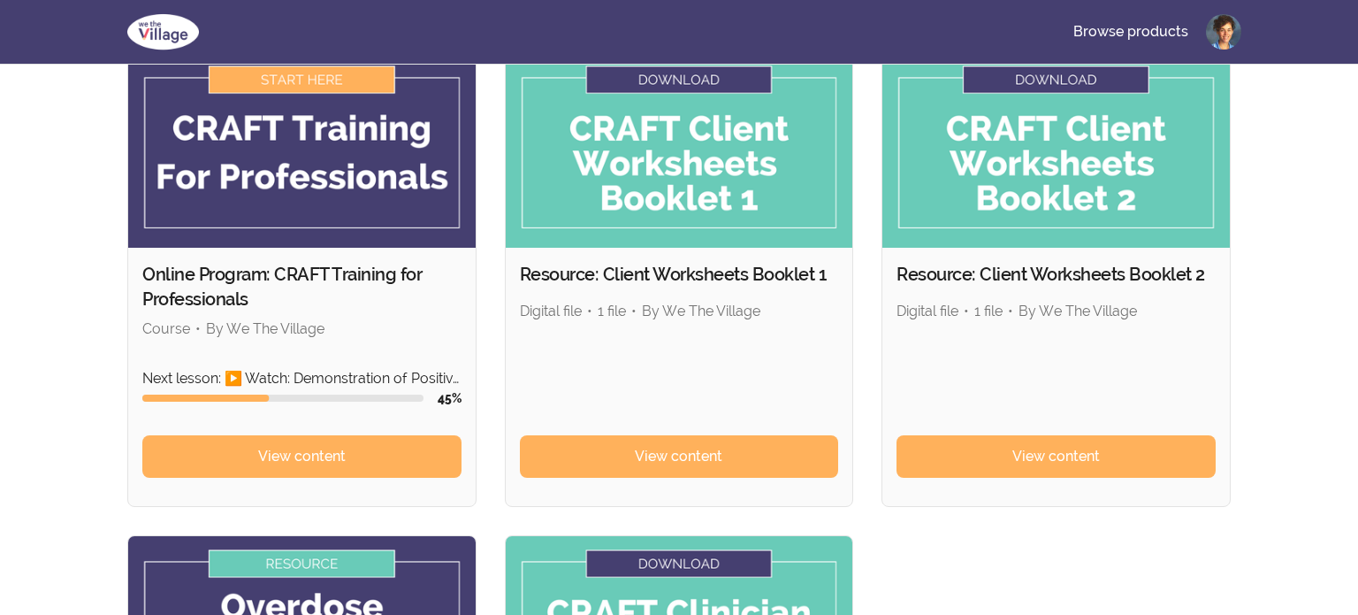
scroll to position [156, 0]
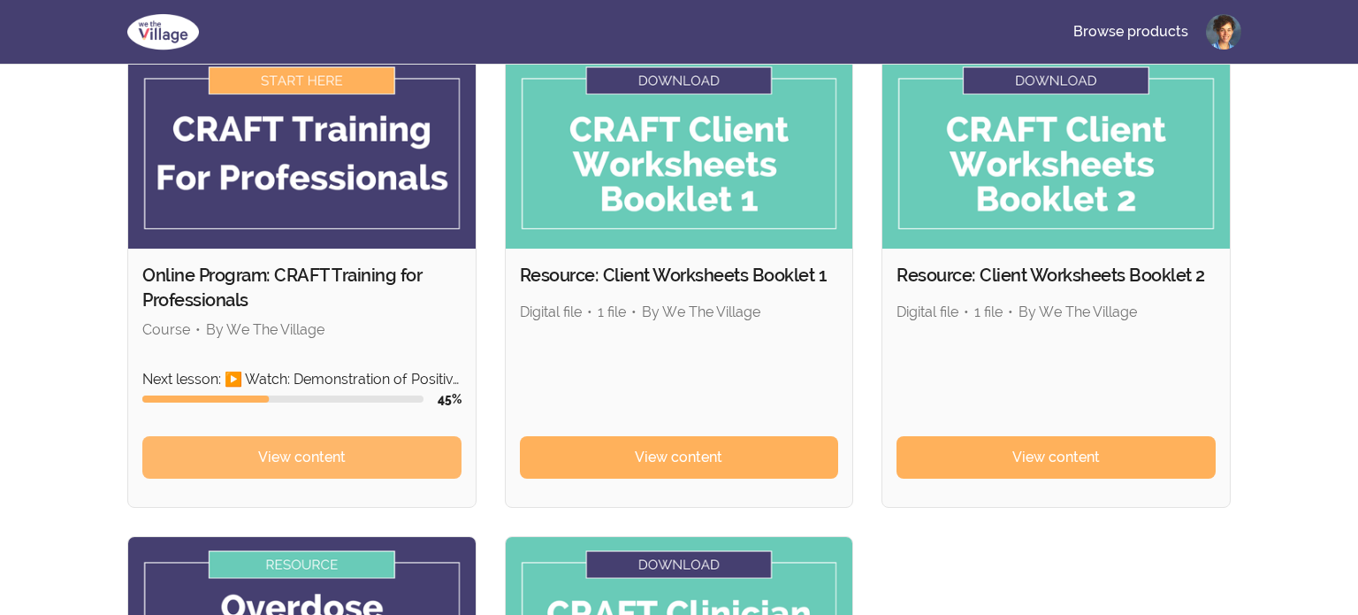
click at [314, 450] on span "View content" at bounding box center [302, 457] width 88 height 21
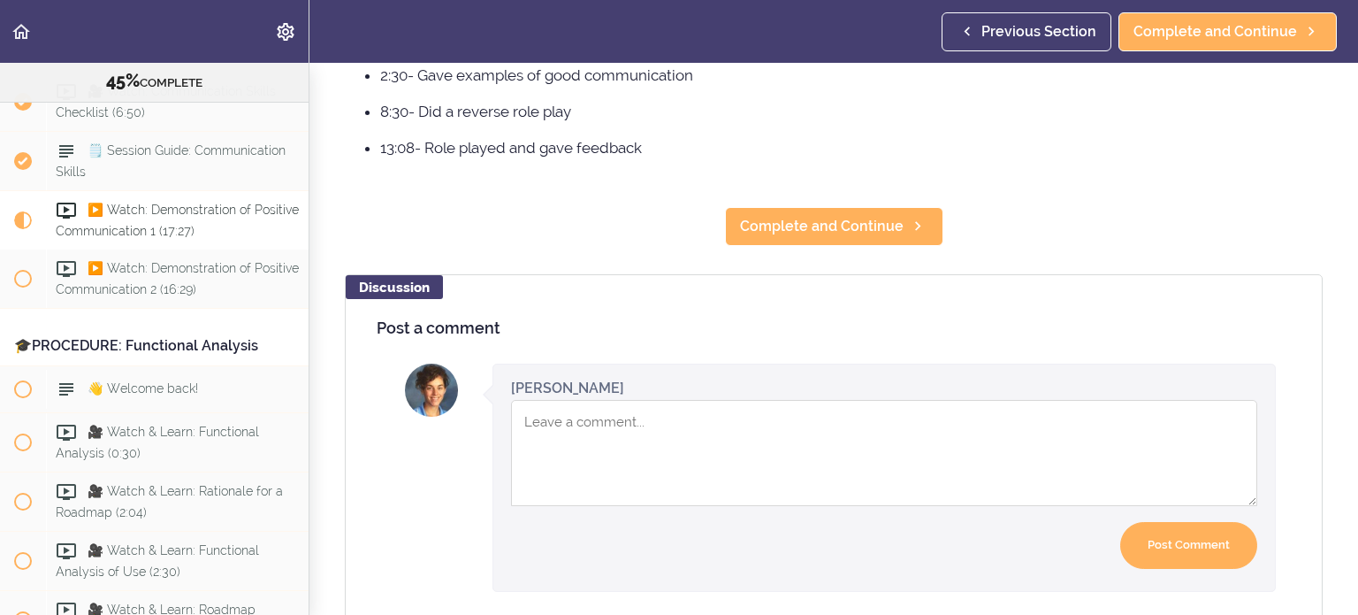
scroll to position [922, 0]
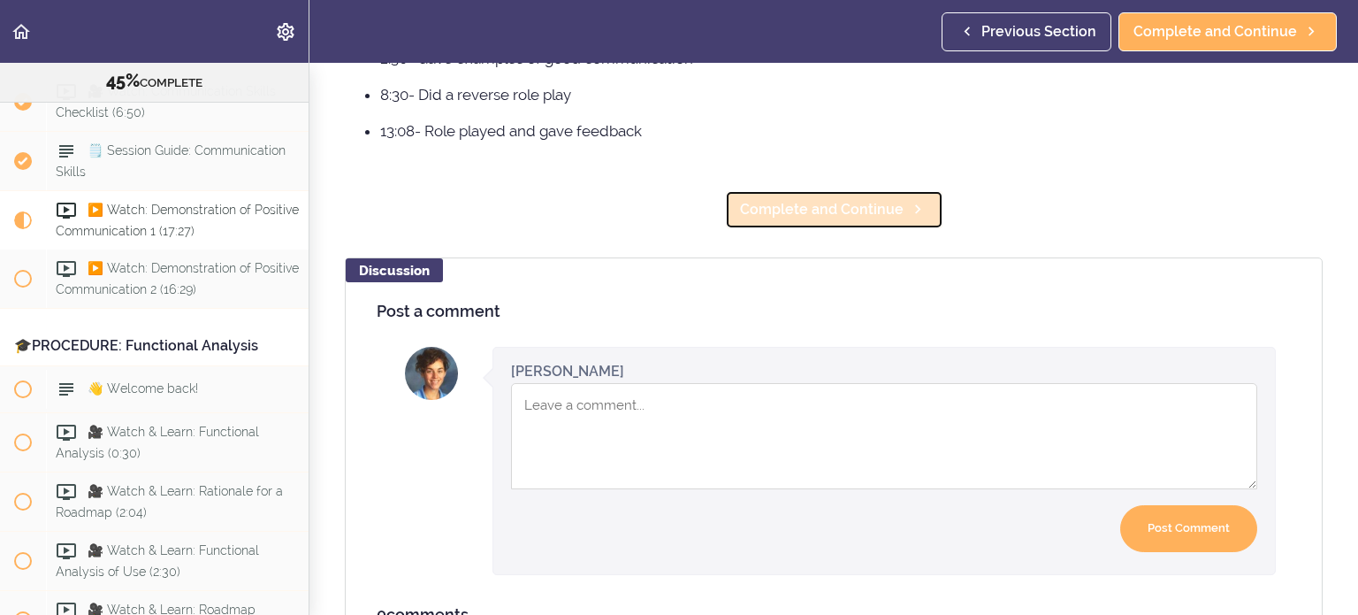
click at [871, 214] on span "Complete and Continue" at bounding box center [822, 209] width 164 height 21
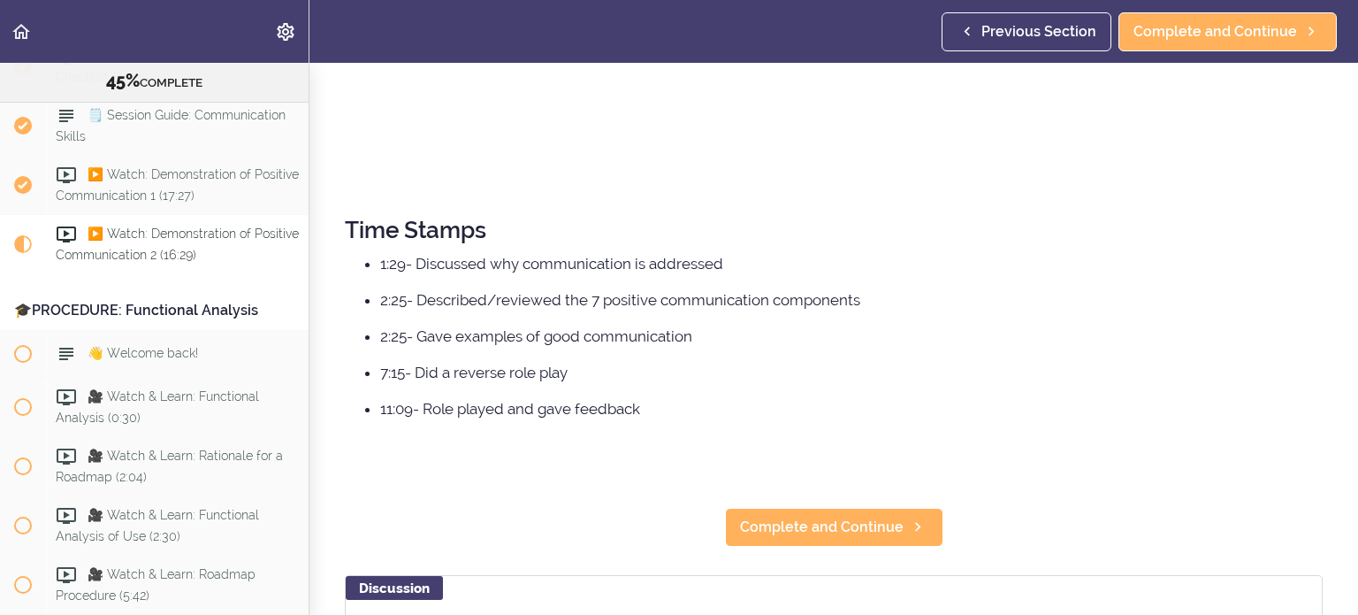
scroll to position [652, 0]
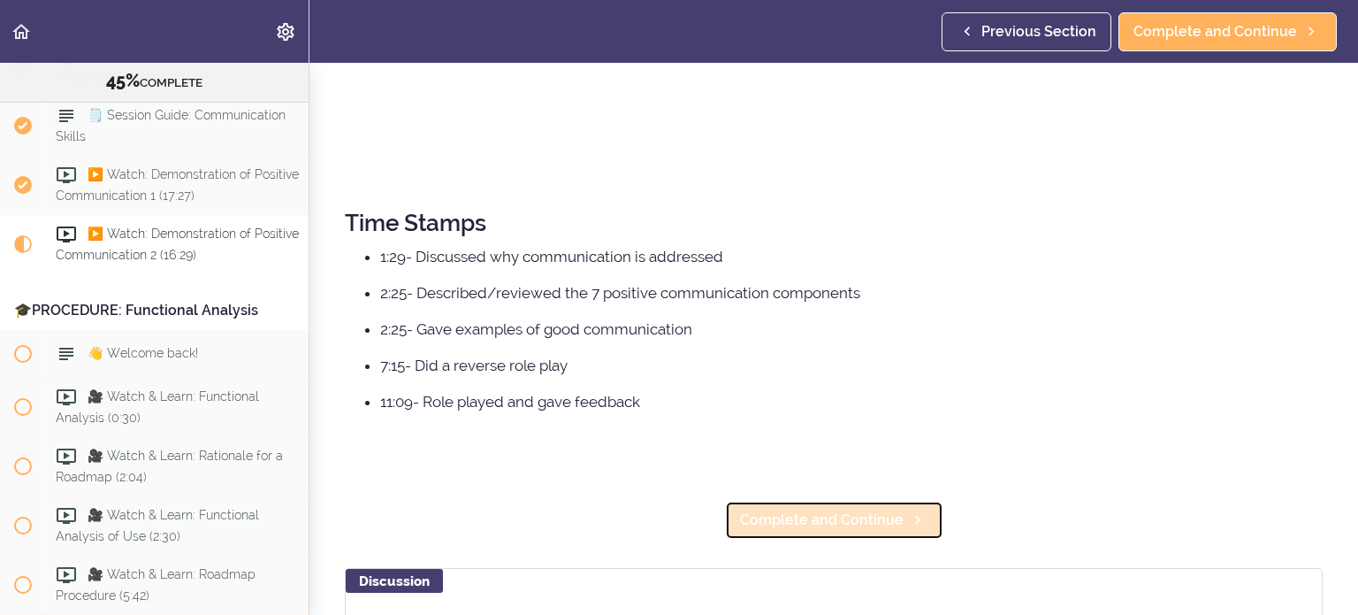
click at [817, 527] on span "Complete and Continue" at bounding box center [822, 519] width 164 height 21
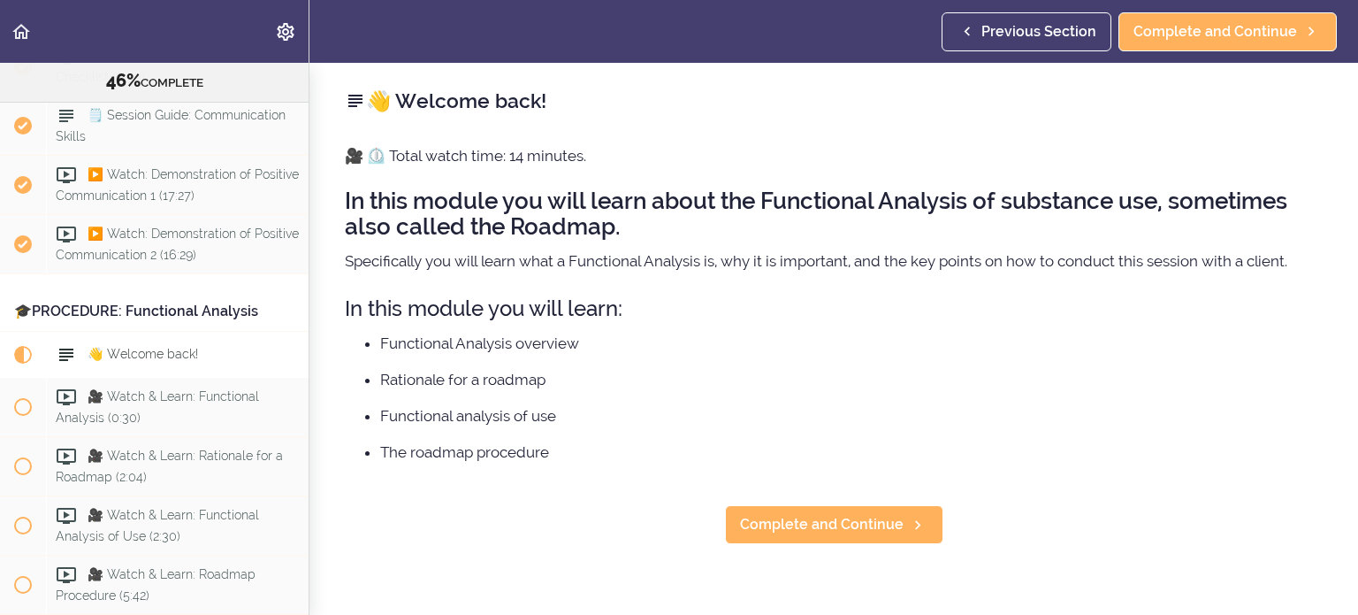
scroll to position [5894, 0]
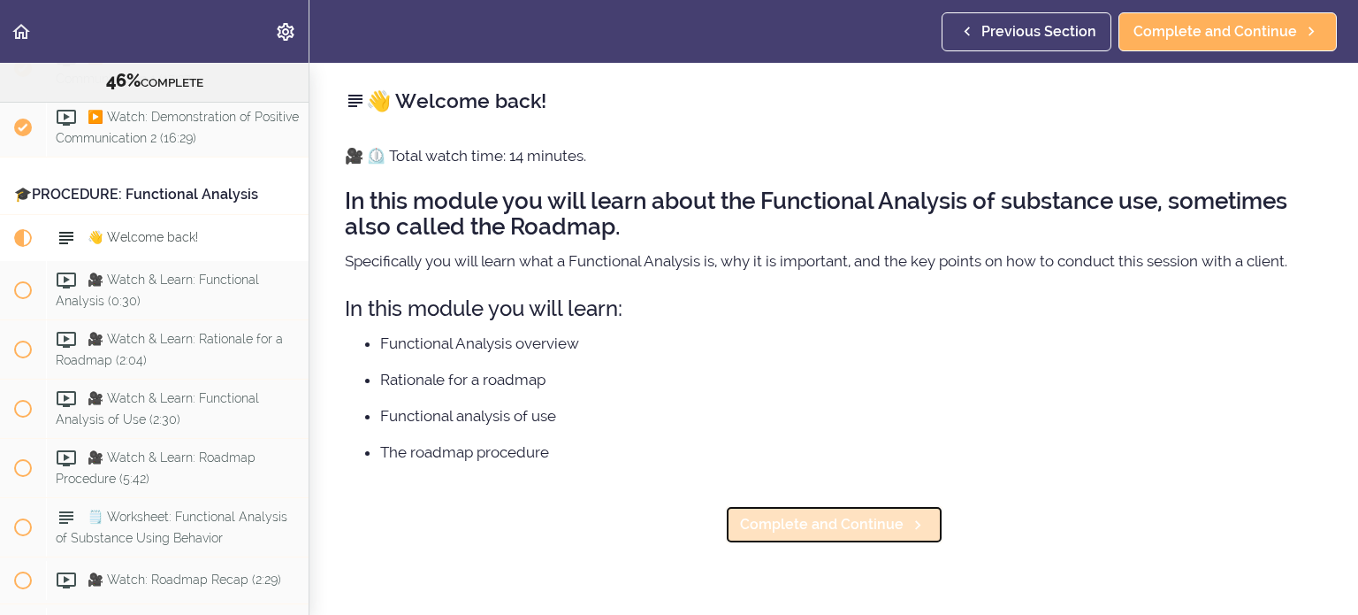
click at [834, 530] on span "Complete and Continue" at bounding box center [822, 524] width 164 height 21
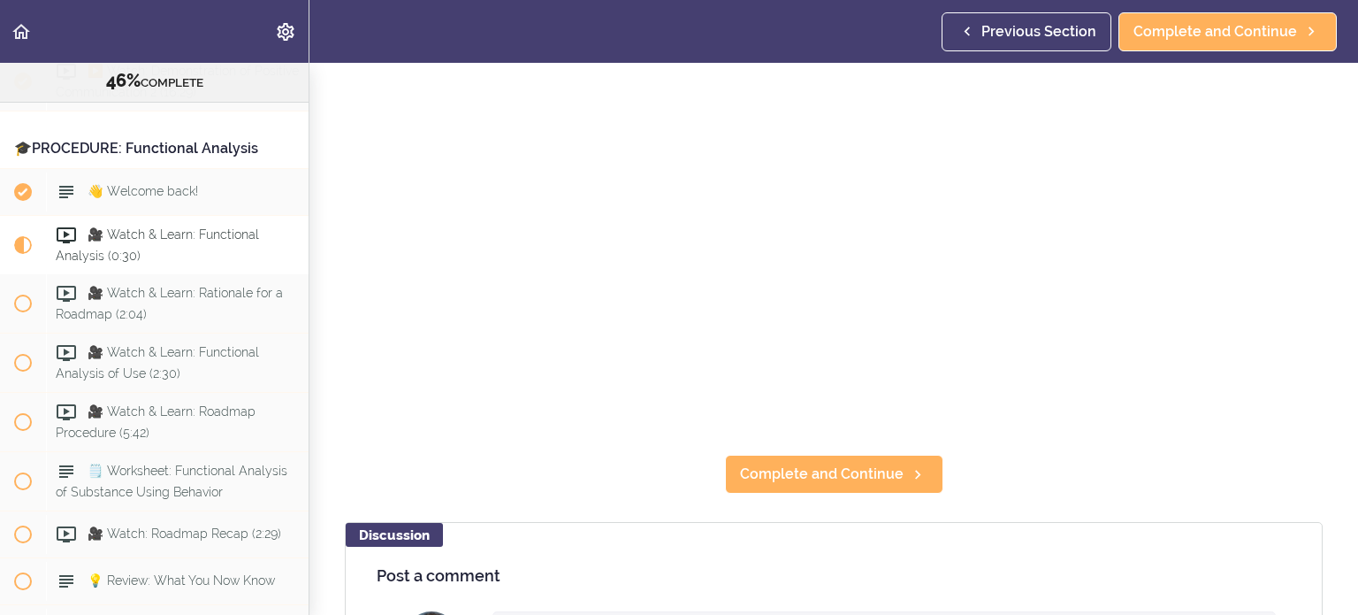
scroll to position [269, 0]
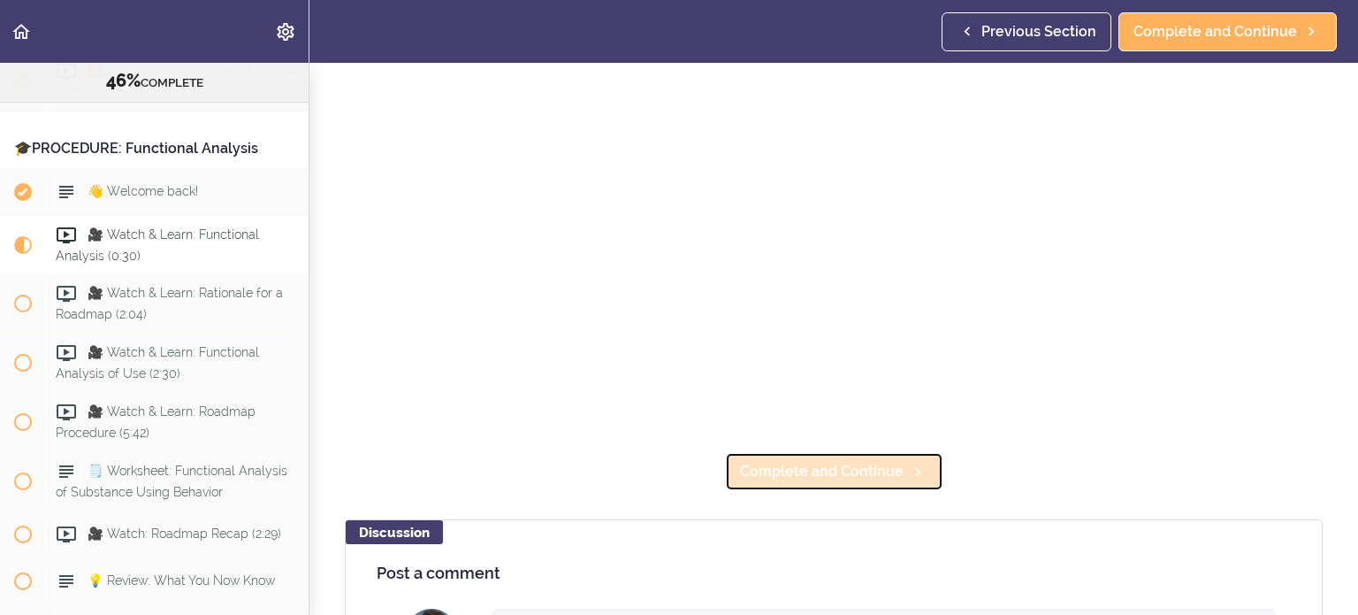
click at [853, 484] on link "Complete and Continue" at bounding box center [834, 471] width 218 height 39
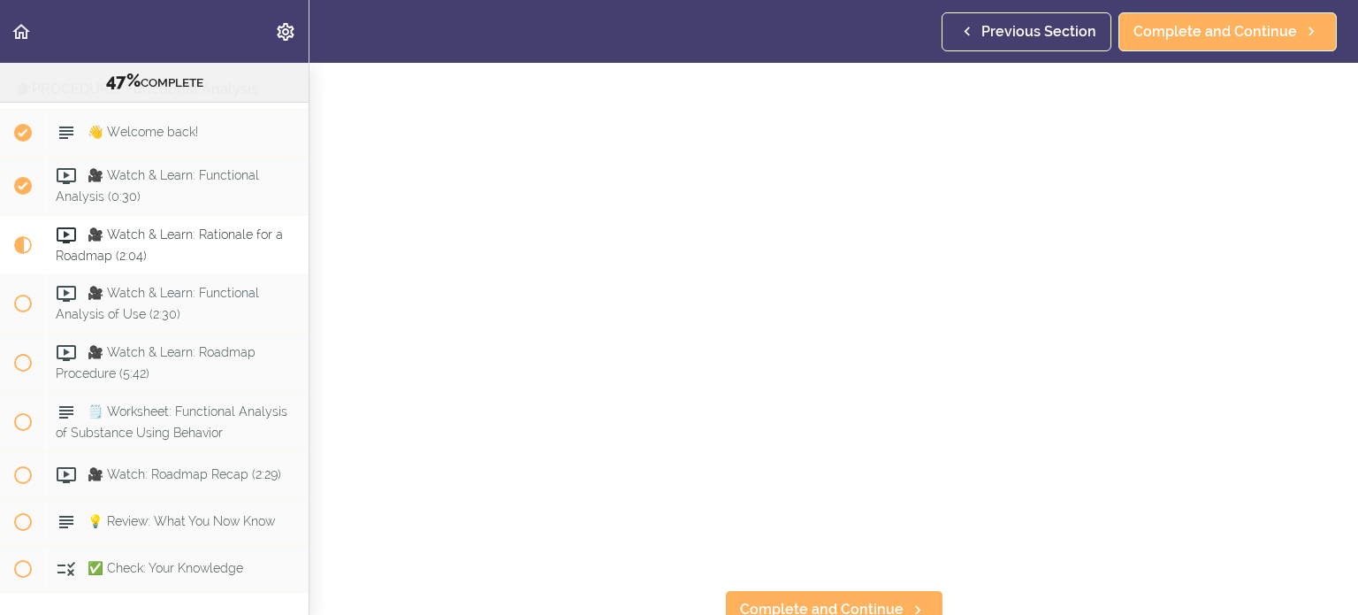
scroll to position [134, 0]
click at [780, 601] on span "Complete and Continue" at bounding box center [822, 605] width 164 height 21
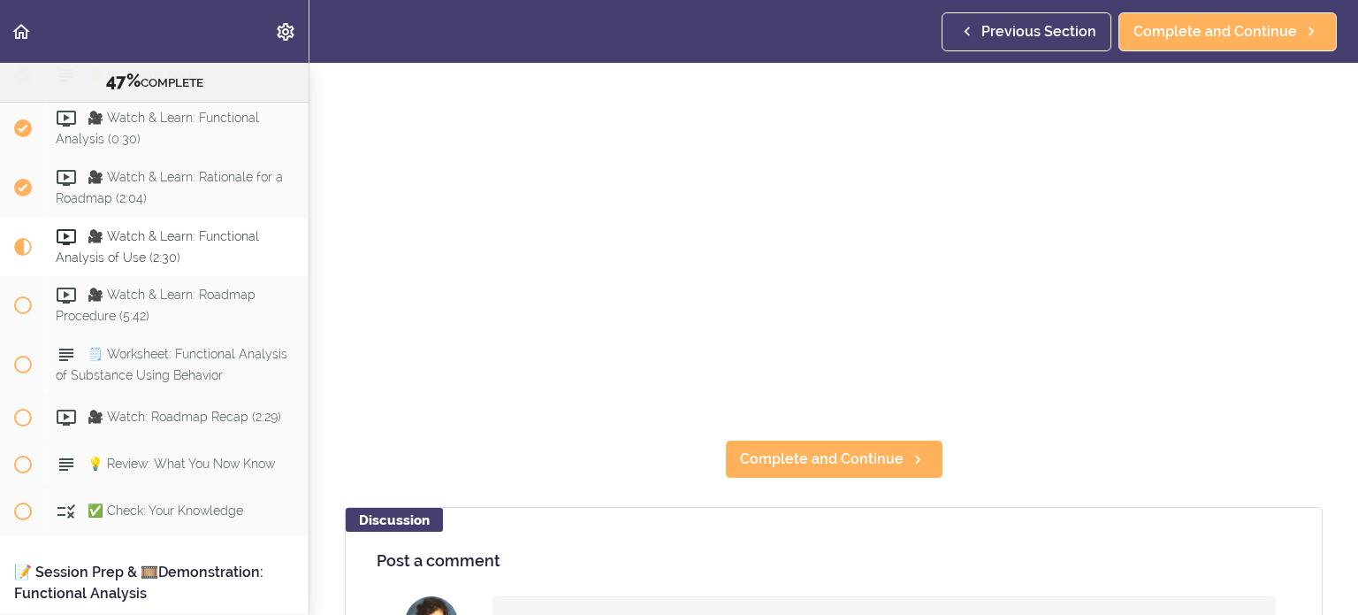
scroll to position [276, 0]
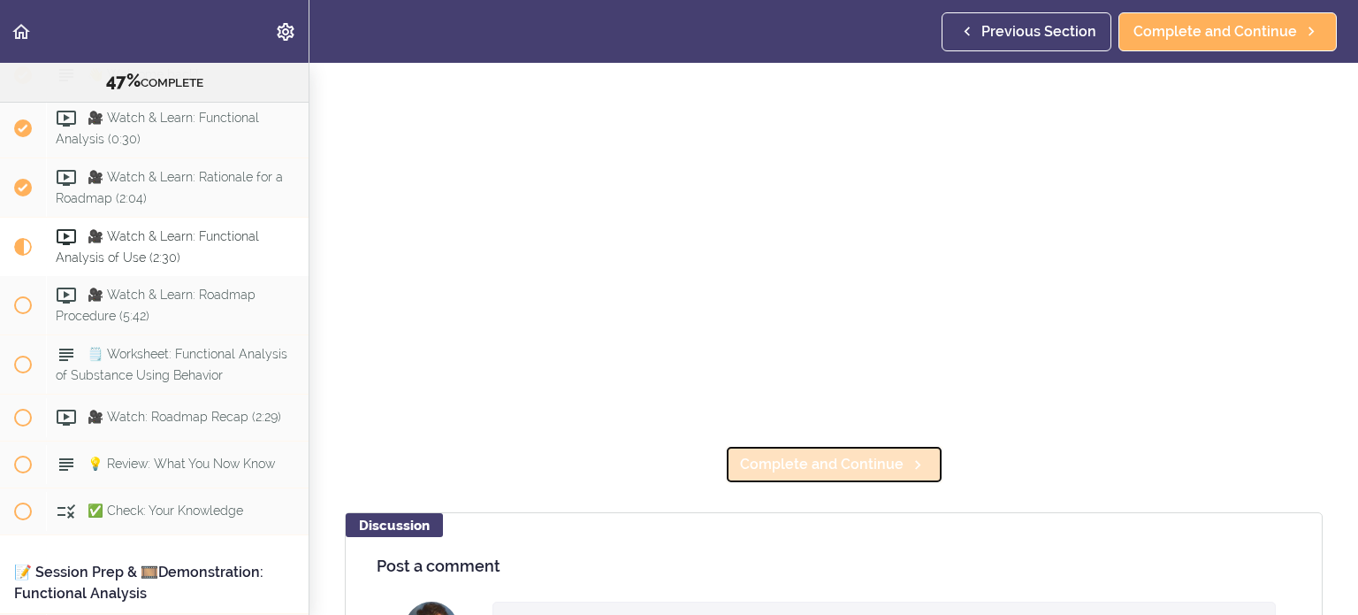
click at [767, 460] on span "Complete and Continue" at bounding box center [822, 464] width 164 height 21
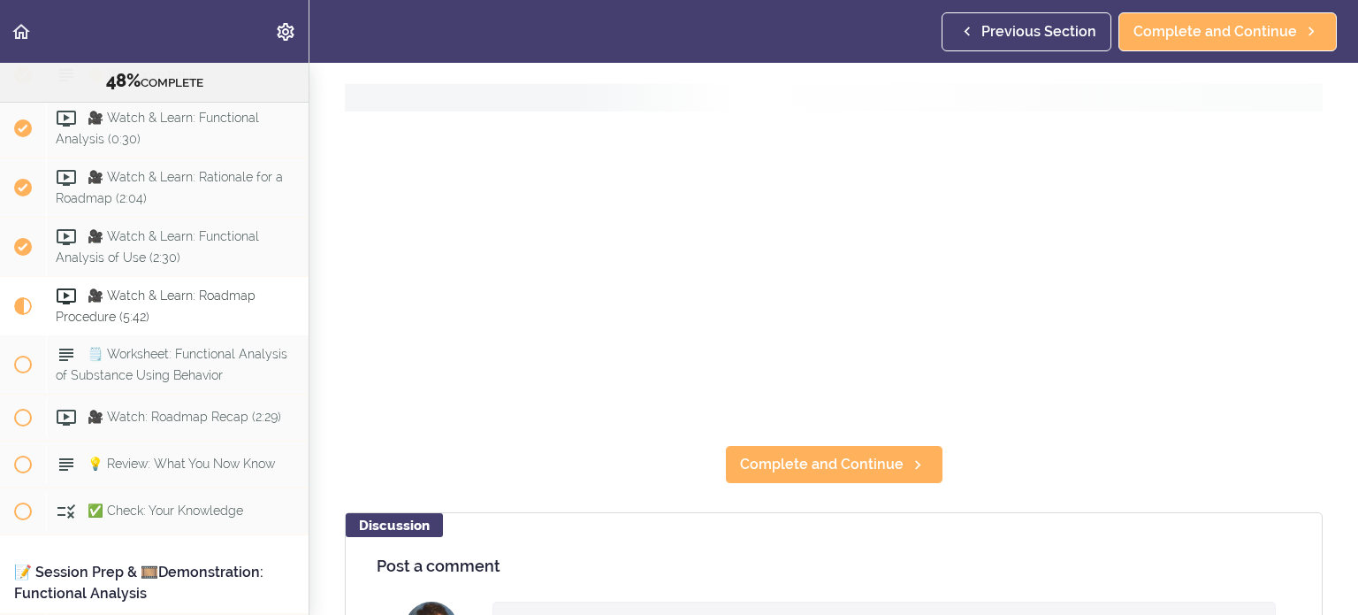
scroll to position [6116, 0]
